Goal: Information Seeking & Learning: Check status

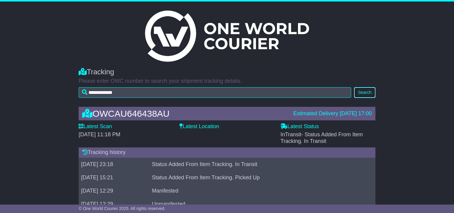
click at [369, 93] on button "Search" at bounding box center [364, 92] width 21 height 11
click at [205, 125] on label "Latest Location" at bounding box center [200, 126] width 40 height 7
click at [90, 129] on label "Latest Scan" at bounding box center [95, 126] width 33 height 7
click at [84, 154] on icon at bounding box center [84, 151] width 5 height 5
